Goal: Find specific page/section: Find specific page/section

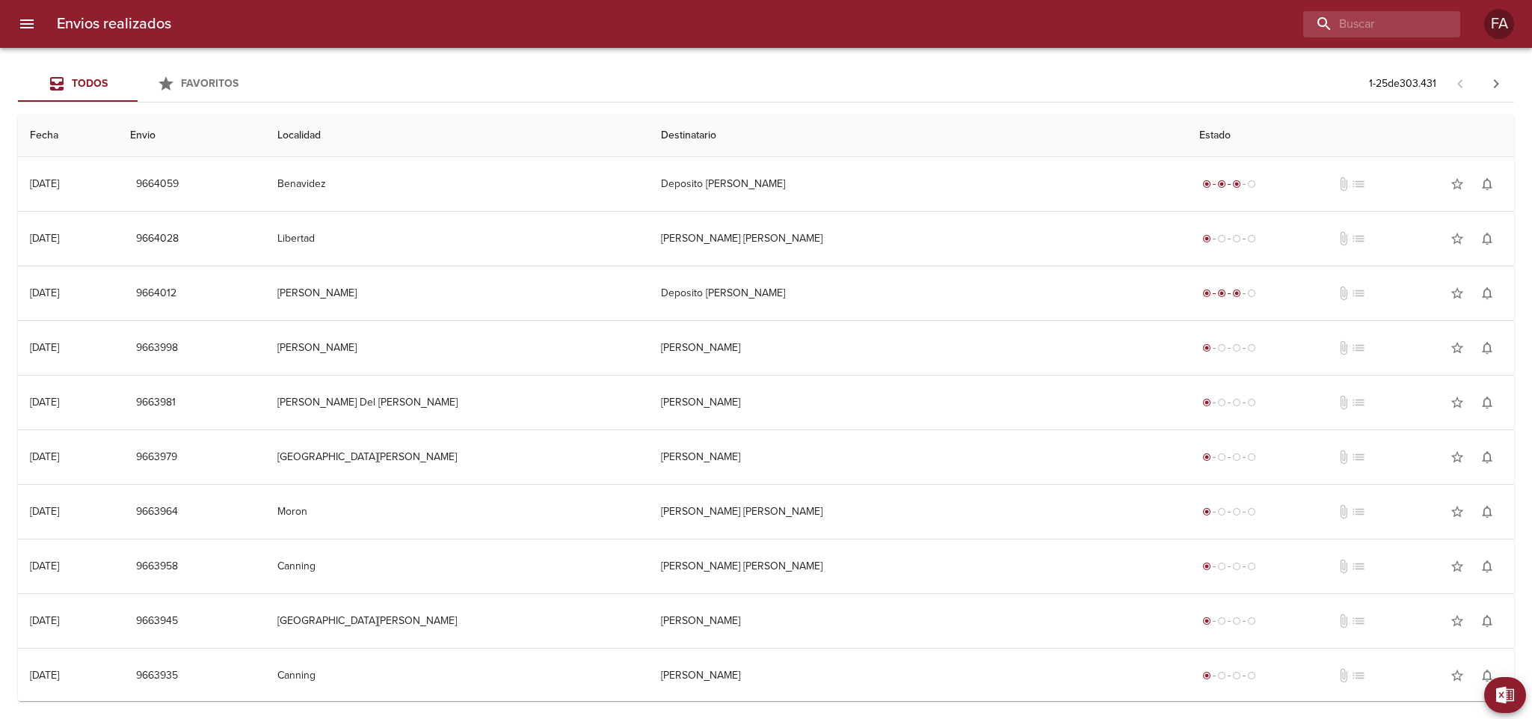
click at [1384, 18] on input "buscar" at bounding box center [1370, 24] width 132 height 26
type input "[PERSON_NAME] [PERSON_NAME]"
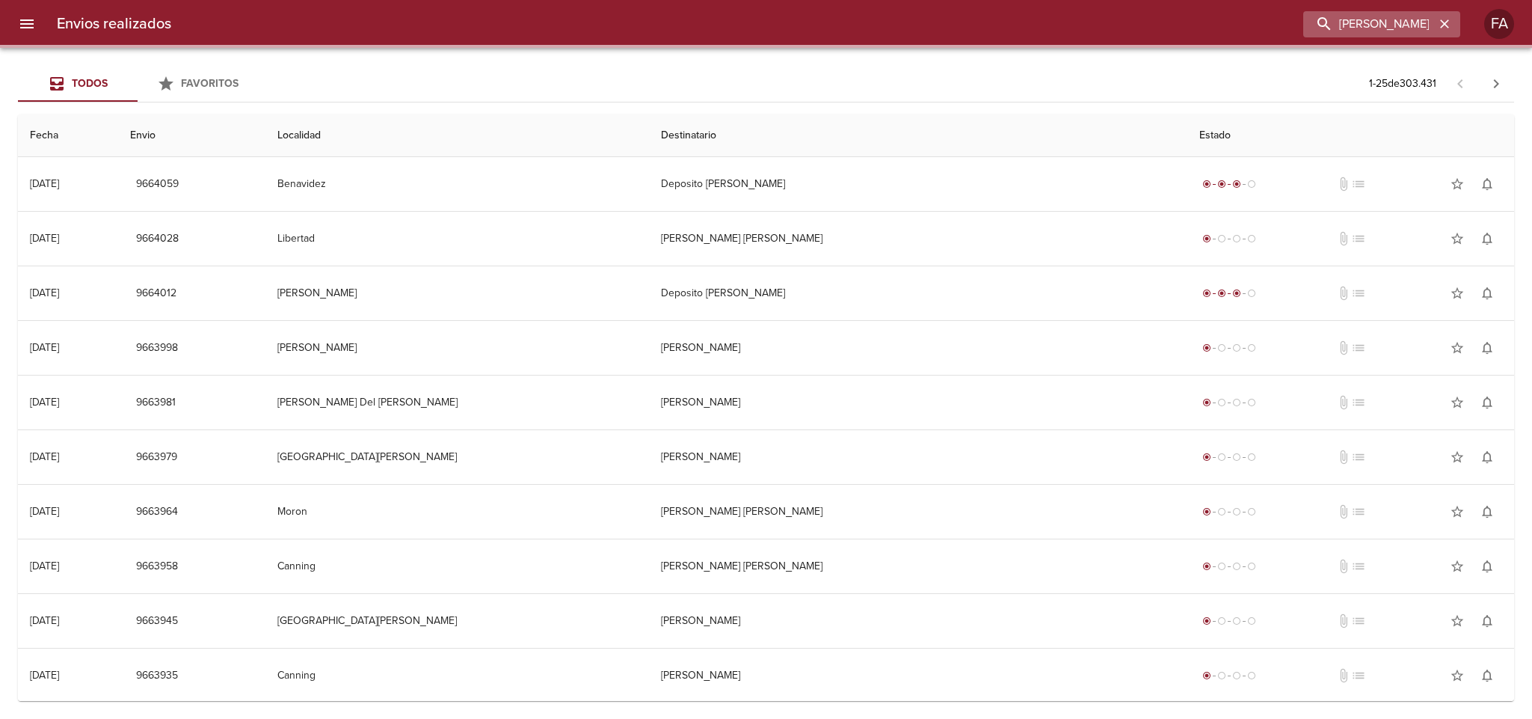
scroll to position [0, 3]
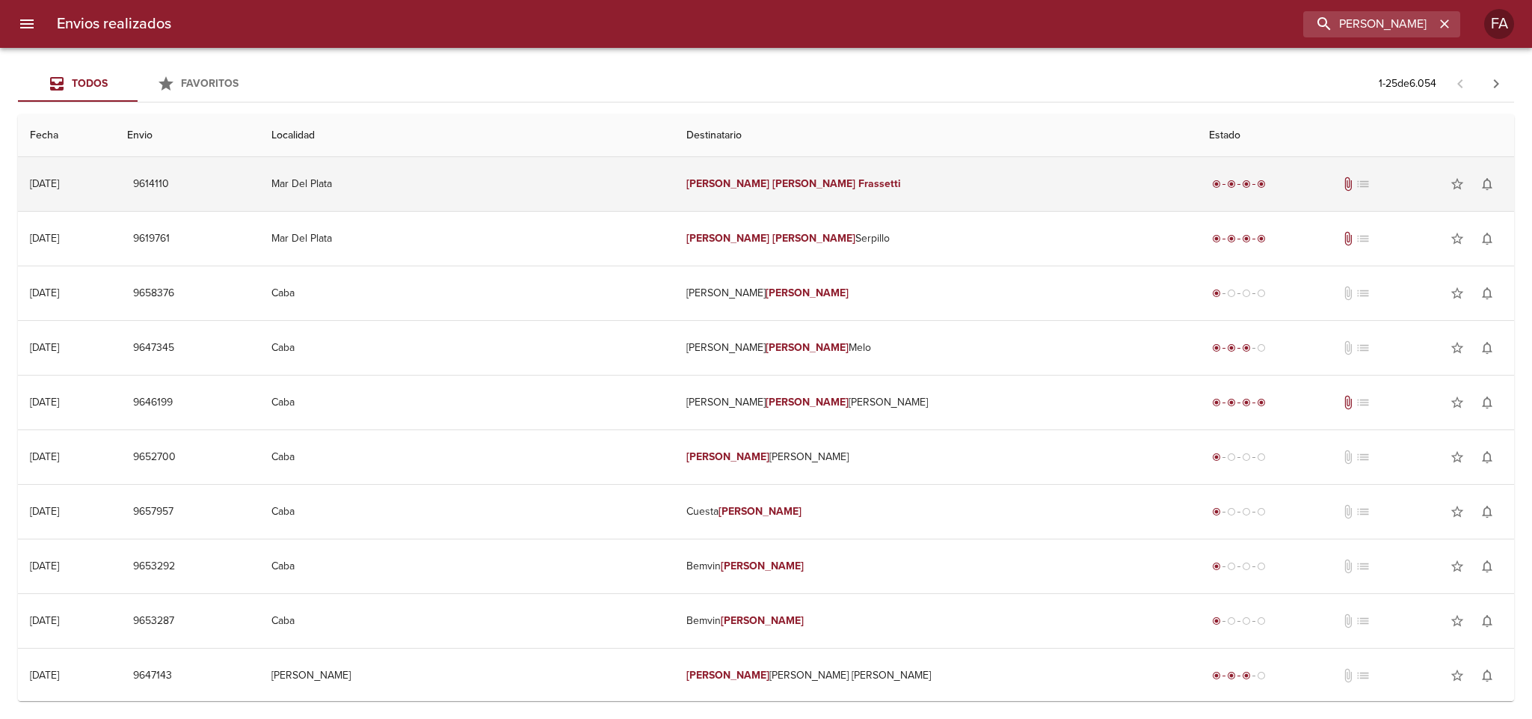
click at [580, 182] on td "Mar Del Plata" at bounding box center [467, 184] width 415 height 54
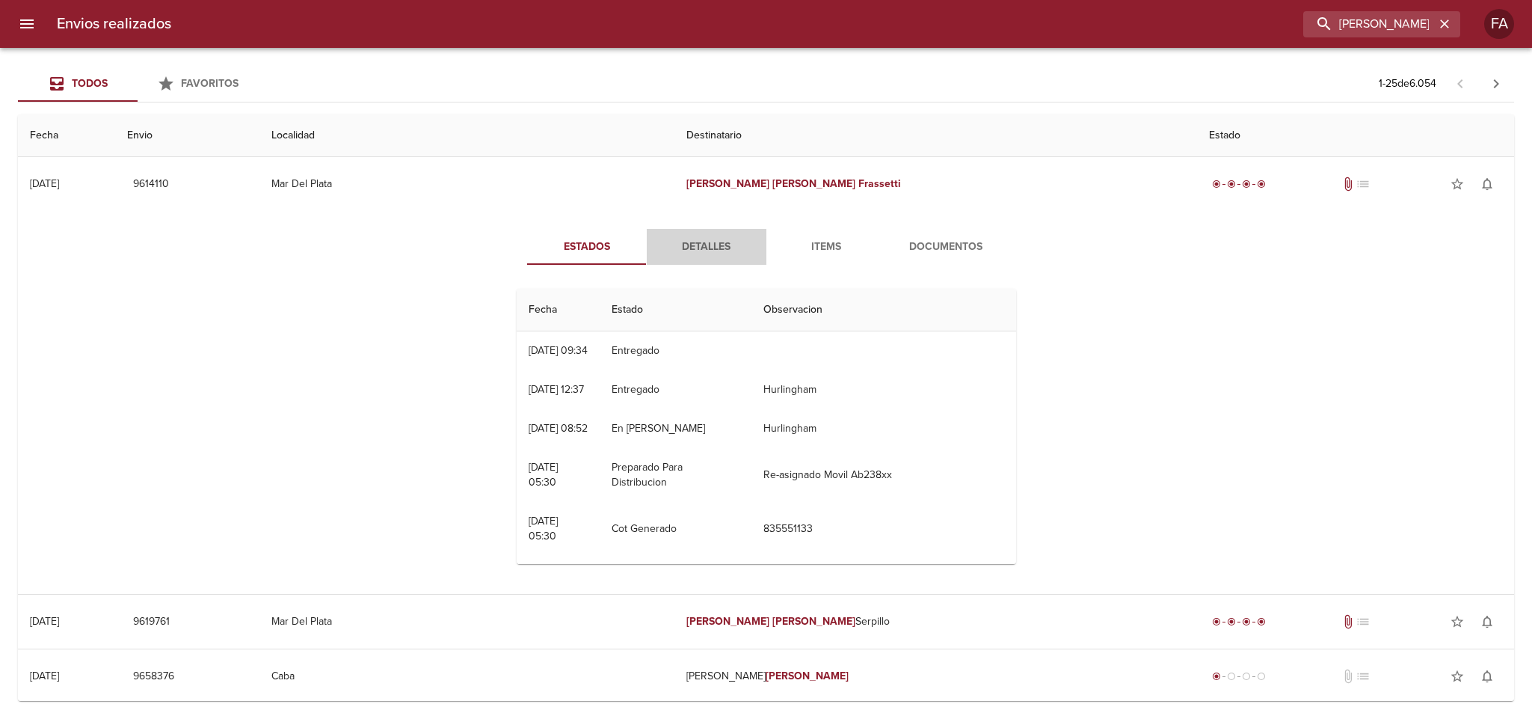
click at [690, 243] on span "Detalles" at bounding box center [707, 247] width 102 height 19
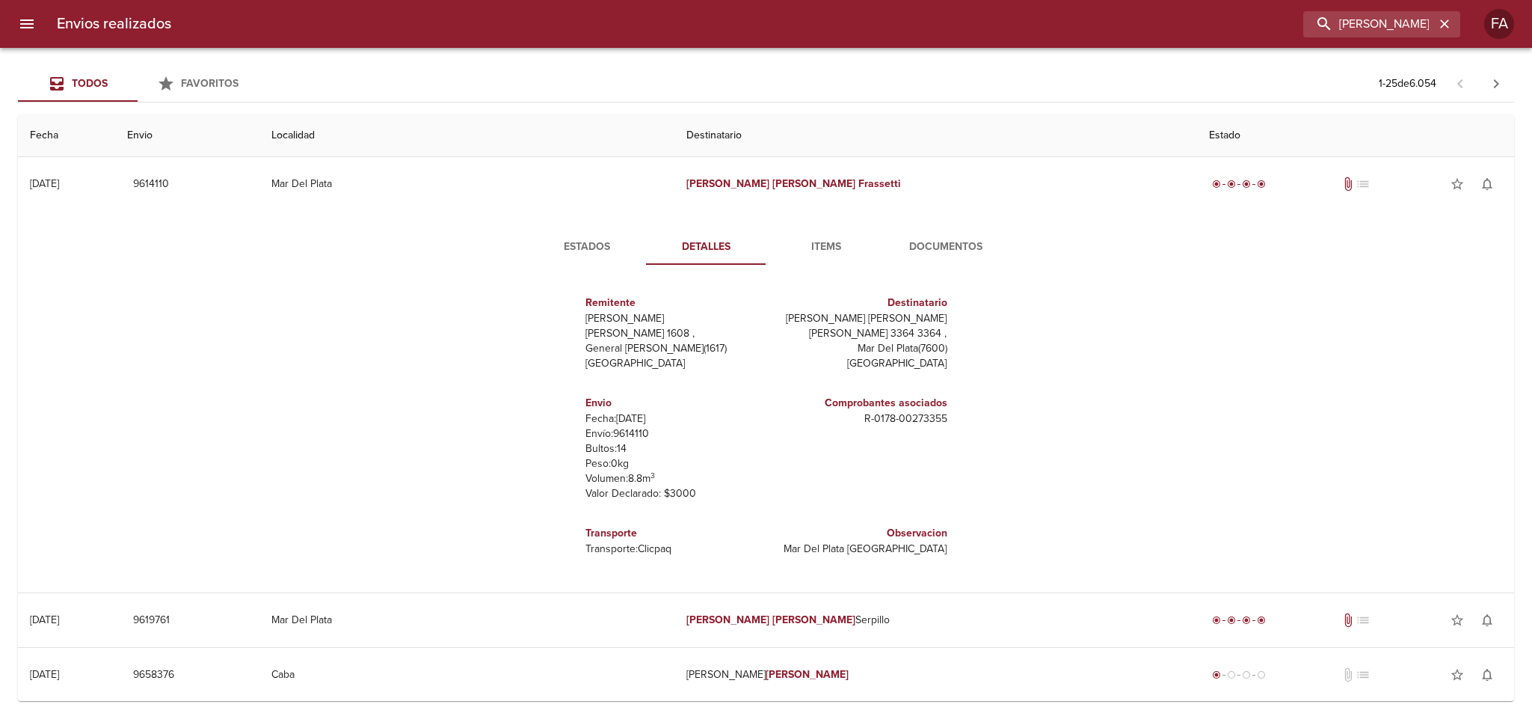
click at [929, 247] on span "Documentos" at bounding box center [946, 247] width 102 height 19
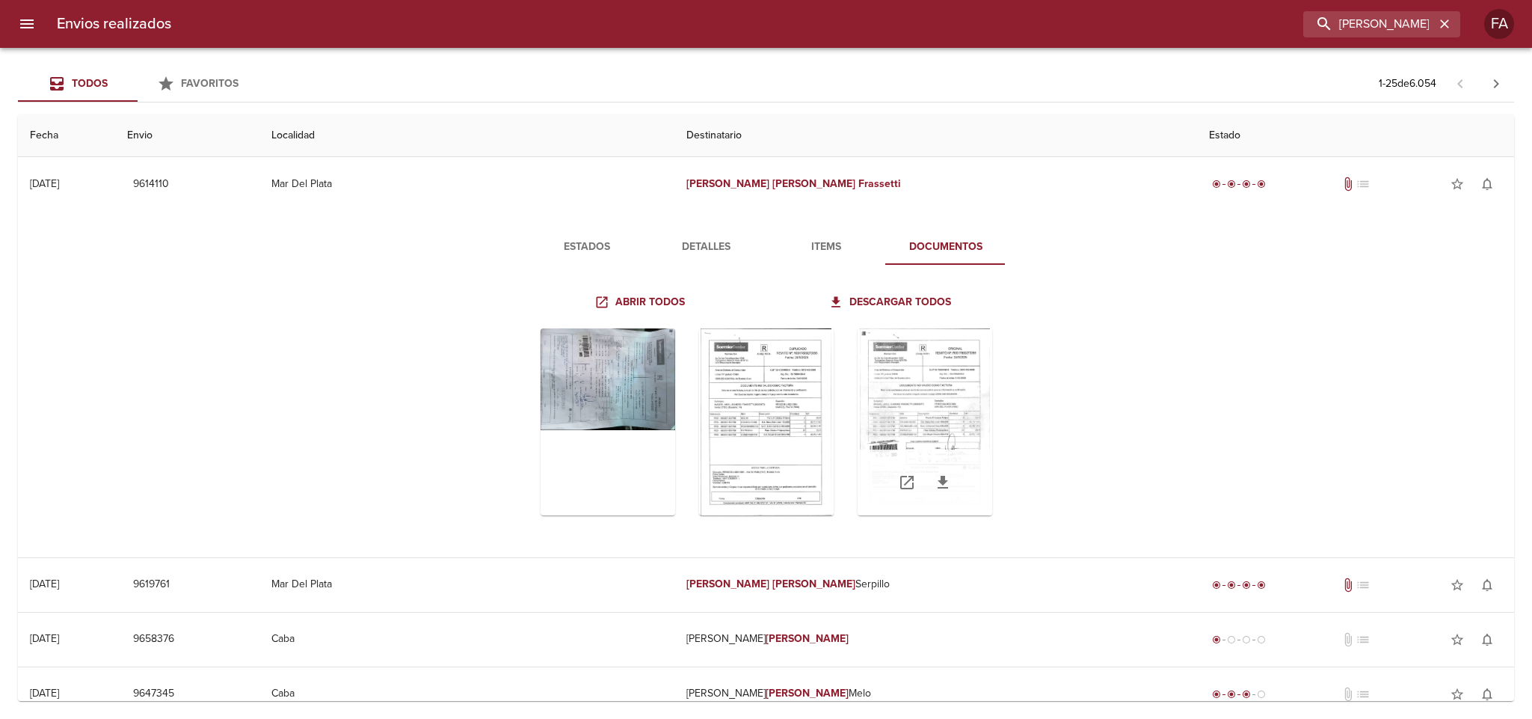
click at [945, 409] on div "Tabla de envíos del cliente" at bounding box center [925, 421] width 135 height 187
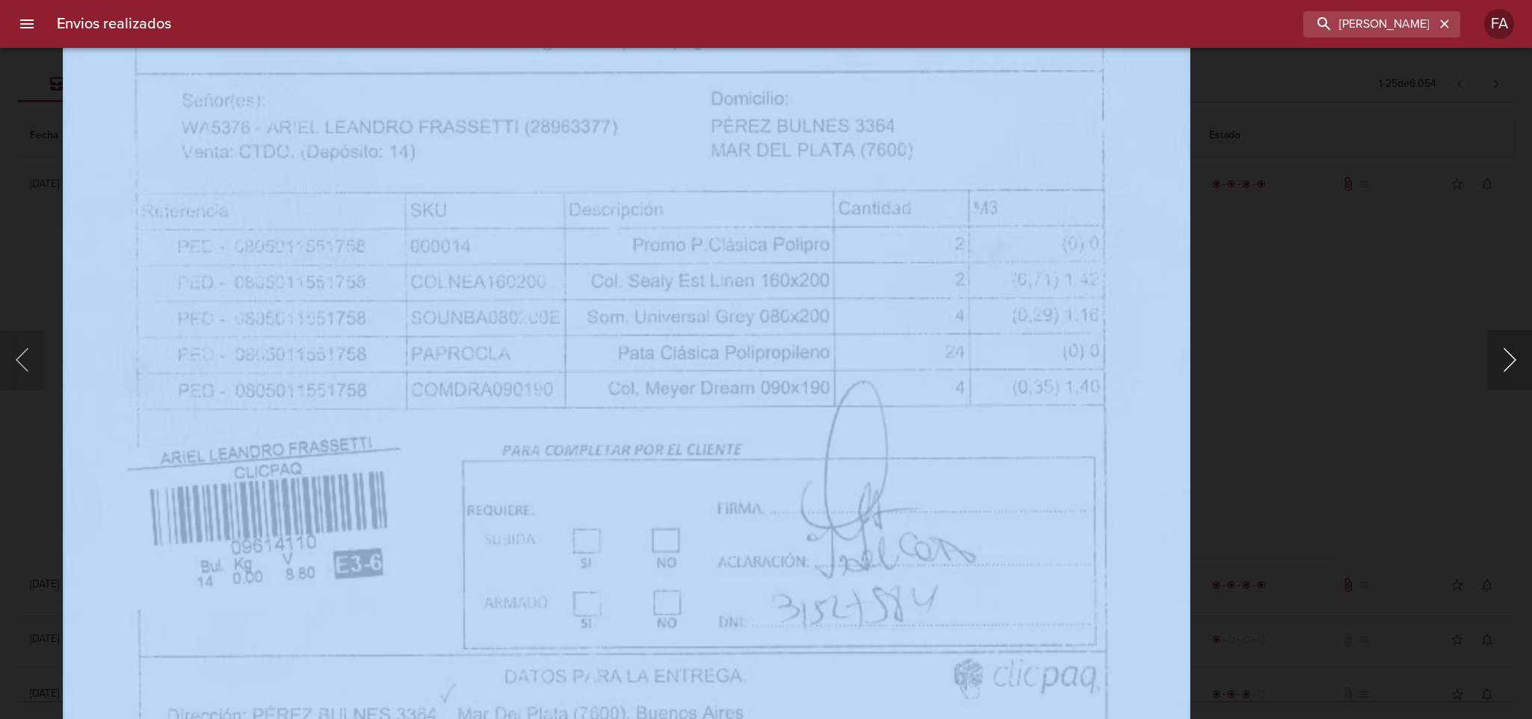
drag, startPoint x: 1508, startPoint y: 239, endPoint x: 1496, endPoint y: 331, distance: 92.7
click at [1496, 331] on div "Lightbox" at bounding box center [766, 359] width 1532 height 719
click at [1366, 314] on div "Lightbox" at bounding box center [766, 359] width 1532 height 719
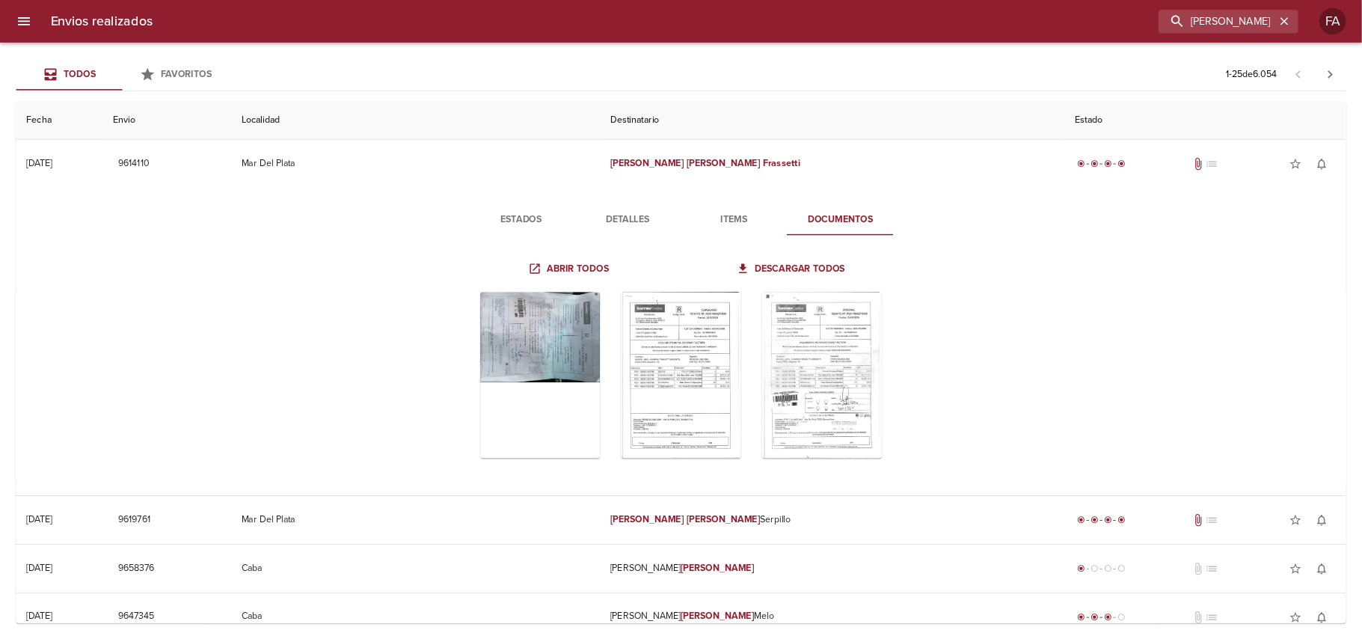
scroll to position [112, 0]
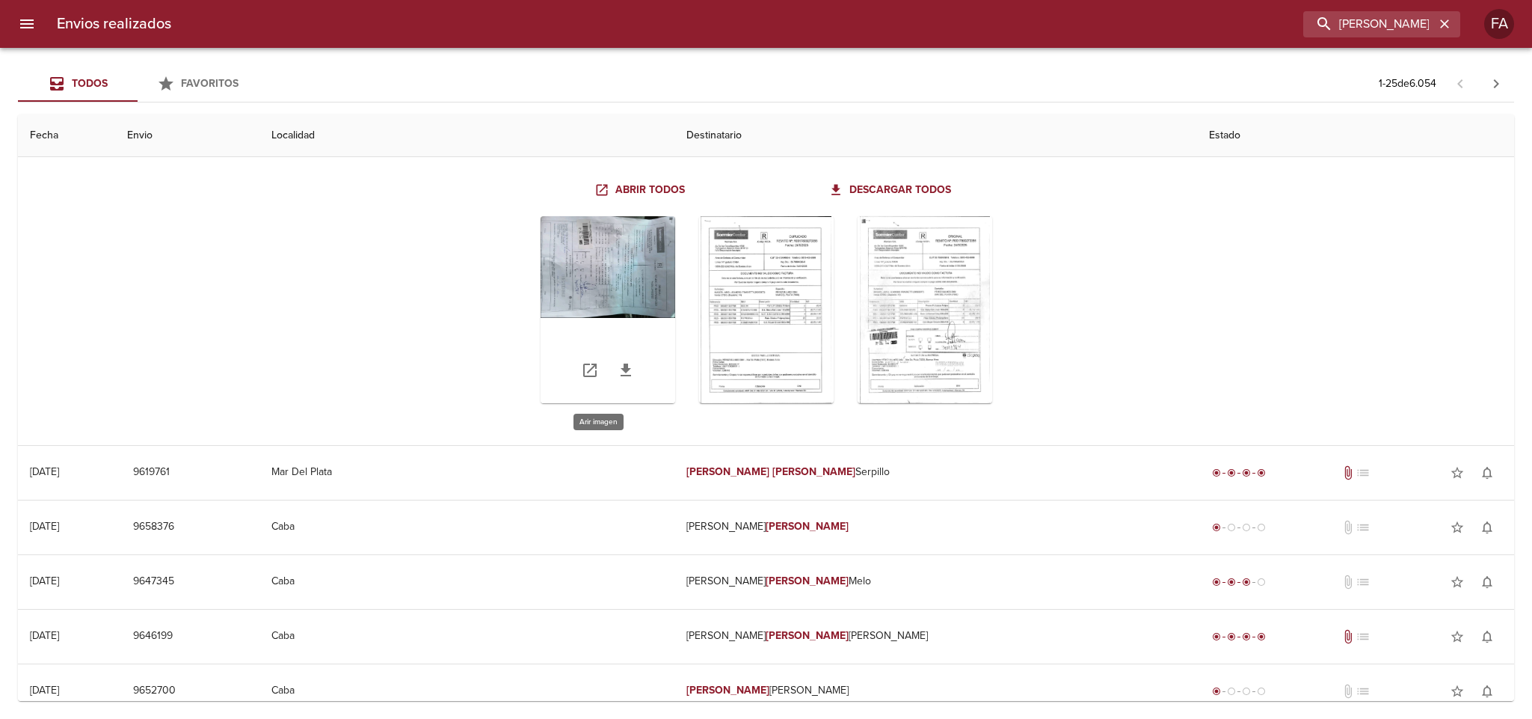
click at [595, 276] on div "Tabla de envíos del cliente" at bounding box center [608, 309] width 135 height 187
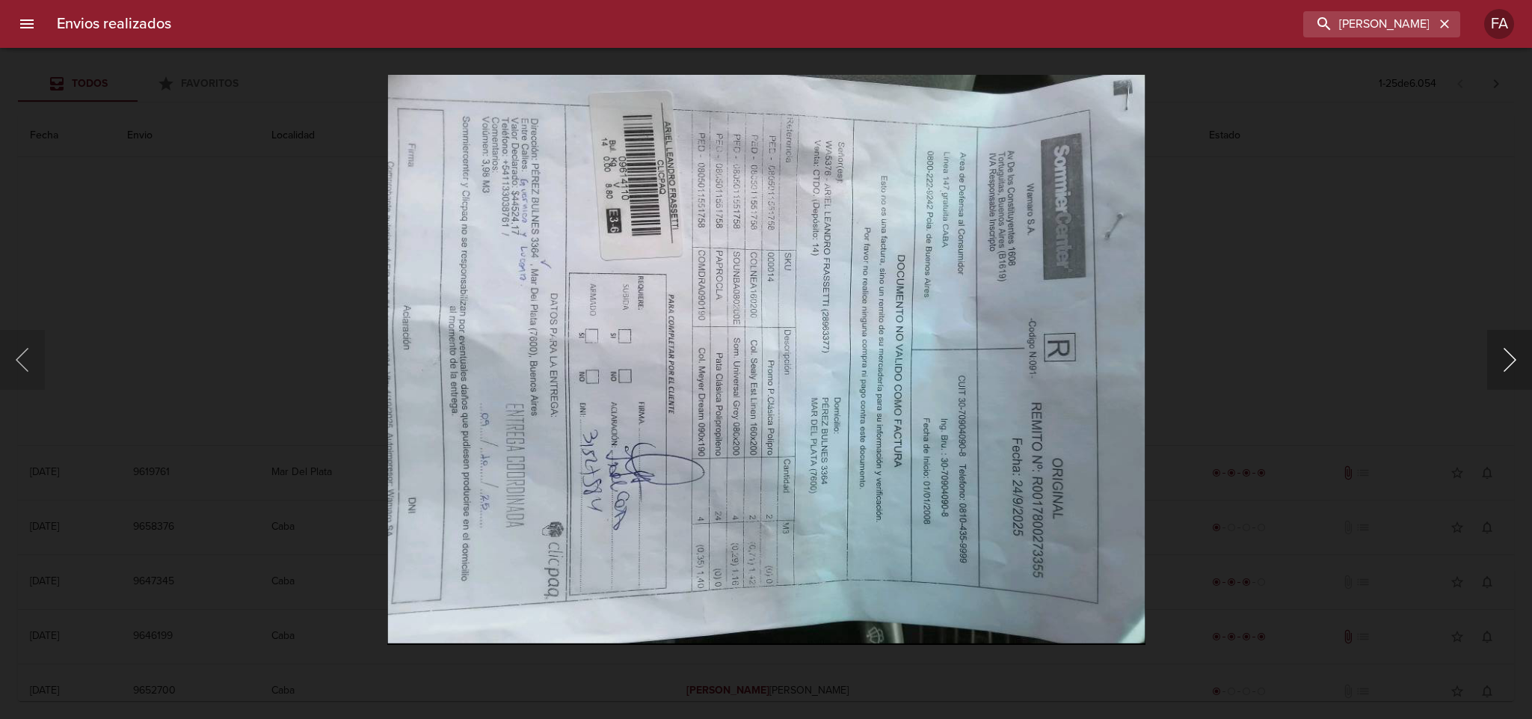
click at [1513, 368] on button "Siguiente" at bounding box center [1510, 360] width 45 height 60
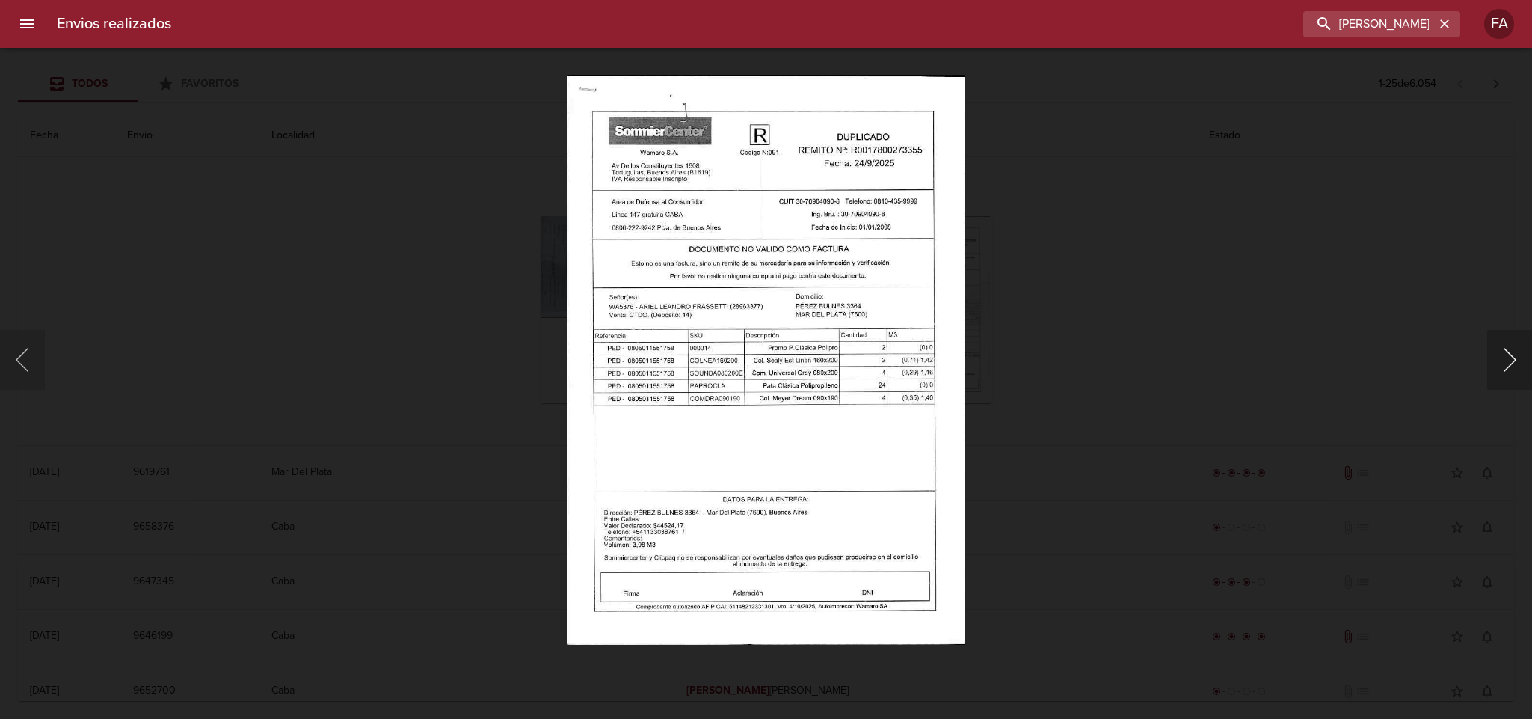
click at [1512, 366] on button "Siguiente" at bounding box center [1510, 360] width 45 height 60
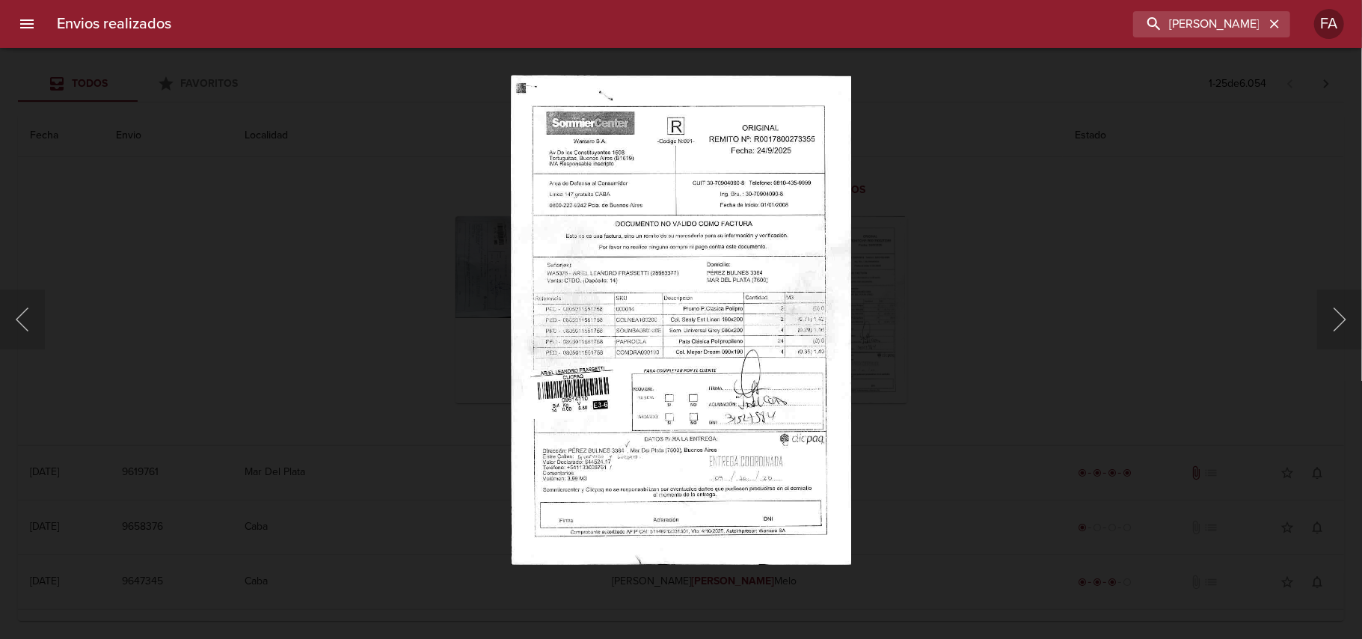
click at [737, 354] on img "Lightbox" at bounding box center [681, 320] width 340 height 490
click at [793, 318] on img "Lightbox" at bounding box center [681, 320] width 340 height 490
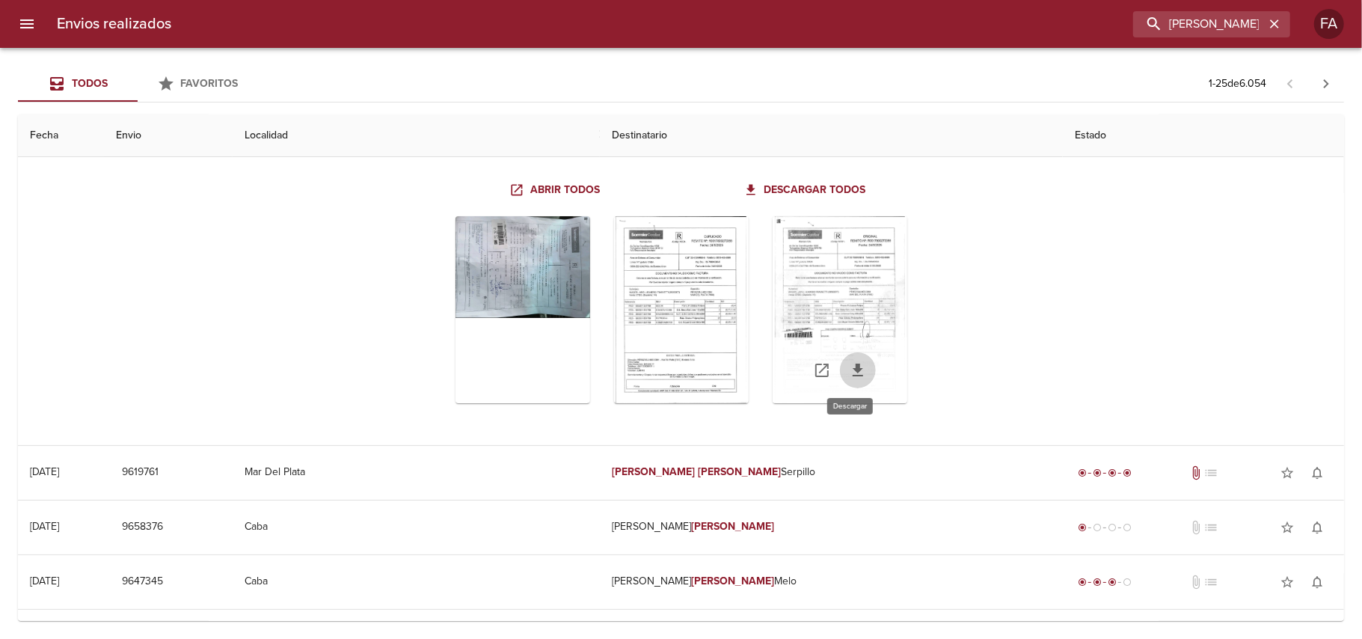
click at [849, 369] on icon "Tabla de envíos del cliente" at bounding box center [858, 370] width 18 height 18
drag, startPoint x: 1273, startPoint y: 19, endPoint x: 1219, endPoint y: 24, distance: 54.0
click at [1267, 22] on icon "button" at bounding box center [1274, 23] width 15 height 15
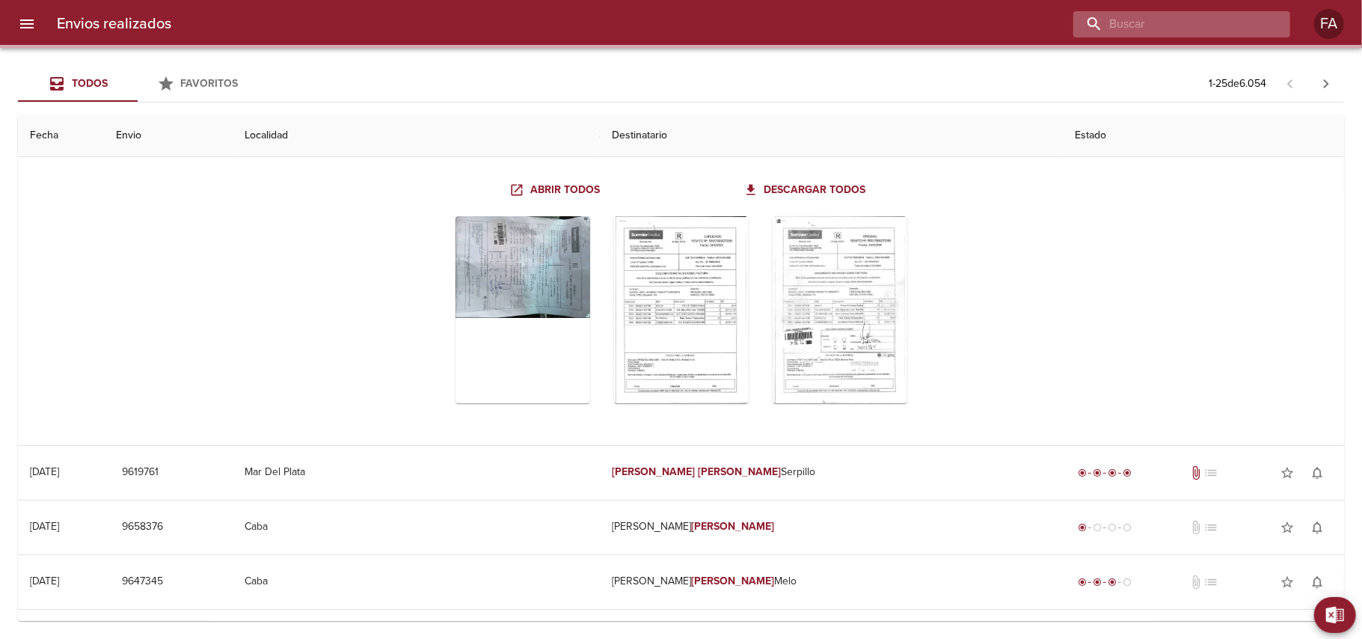
click at [1219, 24] on input "buscar" at bounding box center [1168, 24] width 191 height 26
paste input "[PERSON_NAME]"
type input "[PERSON_NAME]"
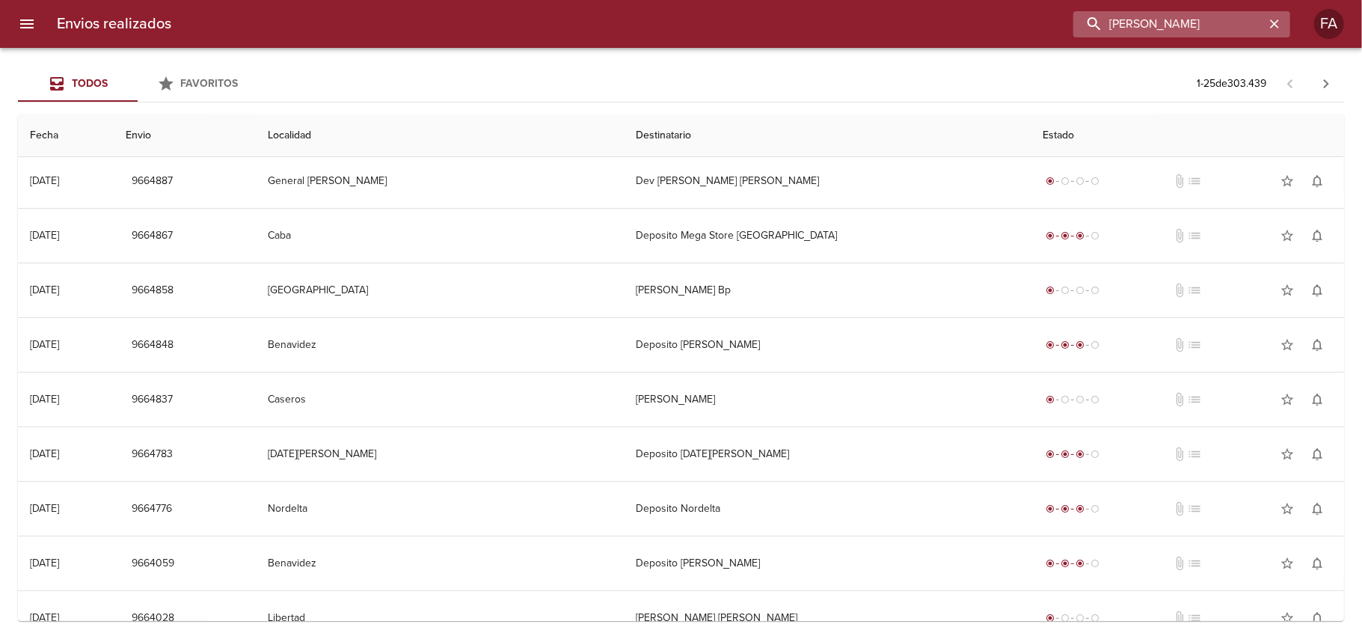
scroll to position [0, 0]
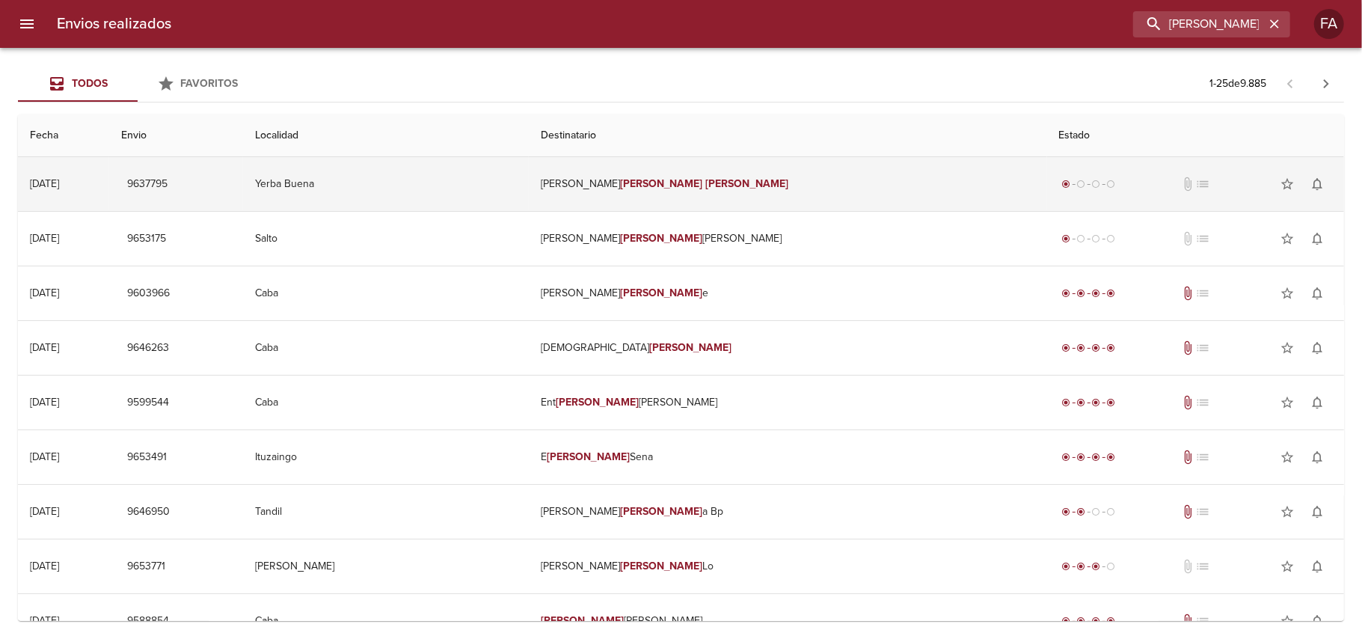
click at [728, 192] on td "[PERSON_NAME]" at bounding box center [788, 184] width 518 height 54
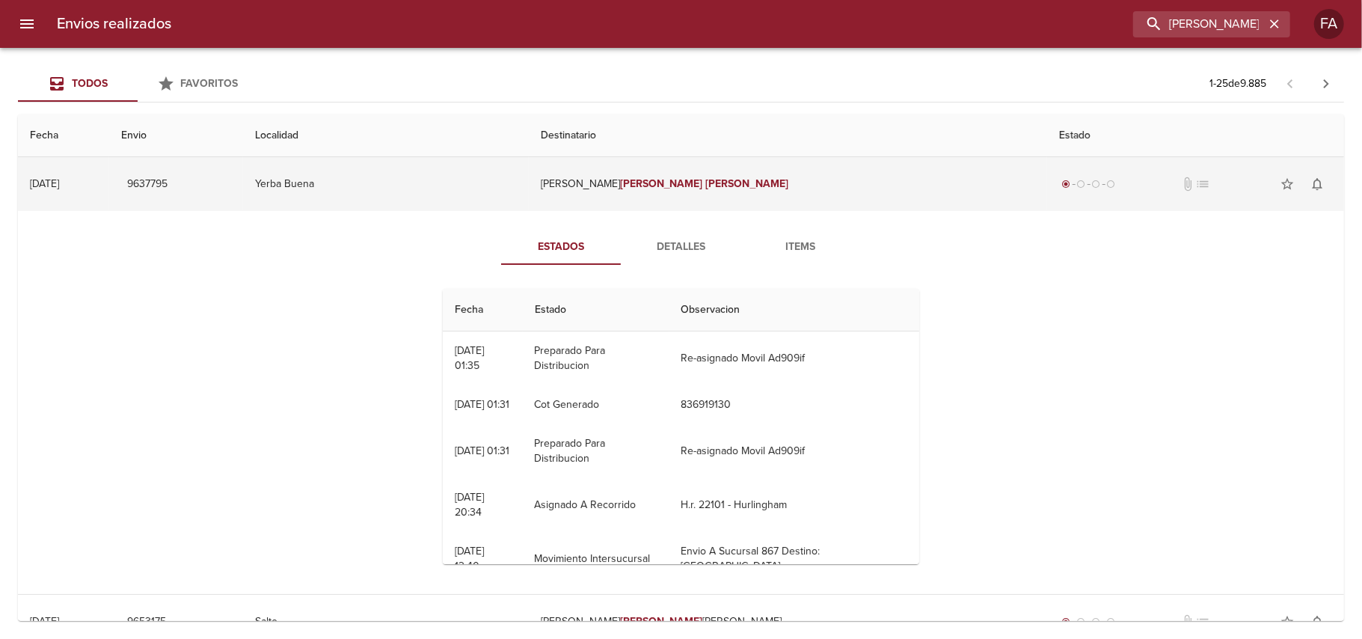
click at [168, 190] on span "9637795" at bounding box center [147, 184] width 40 height 19
